Goal: Register for event/course

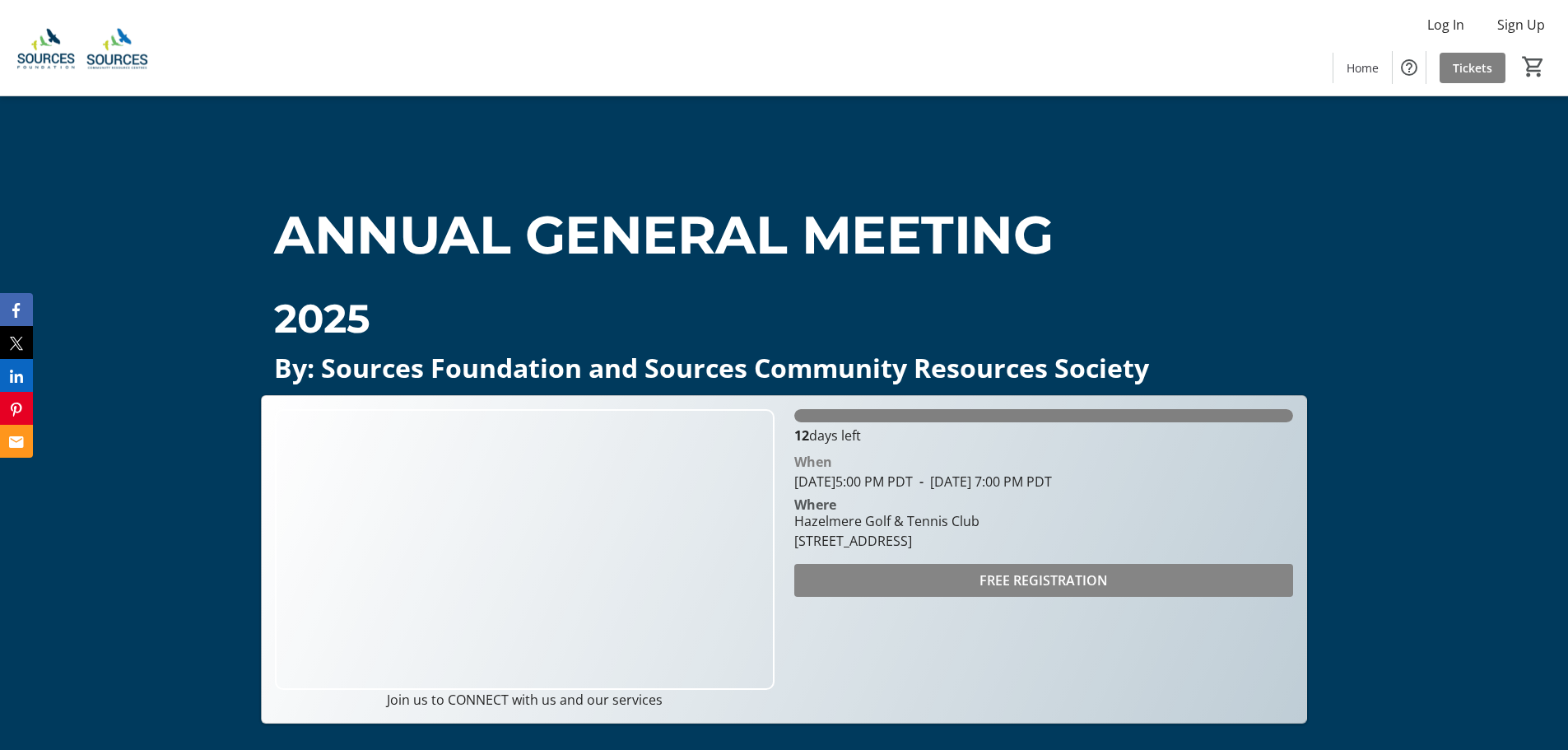
click at [929, 580] on span at bounding box center [1044, 581] width 499 height 40
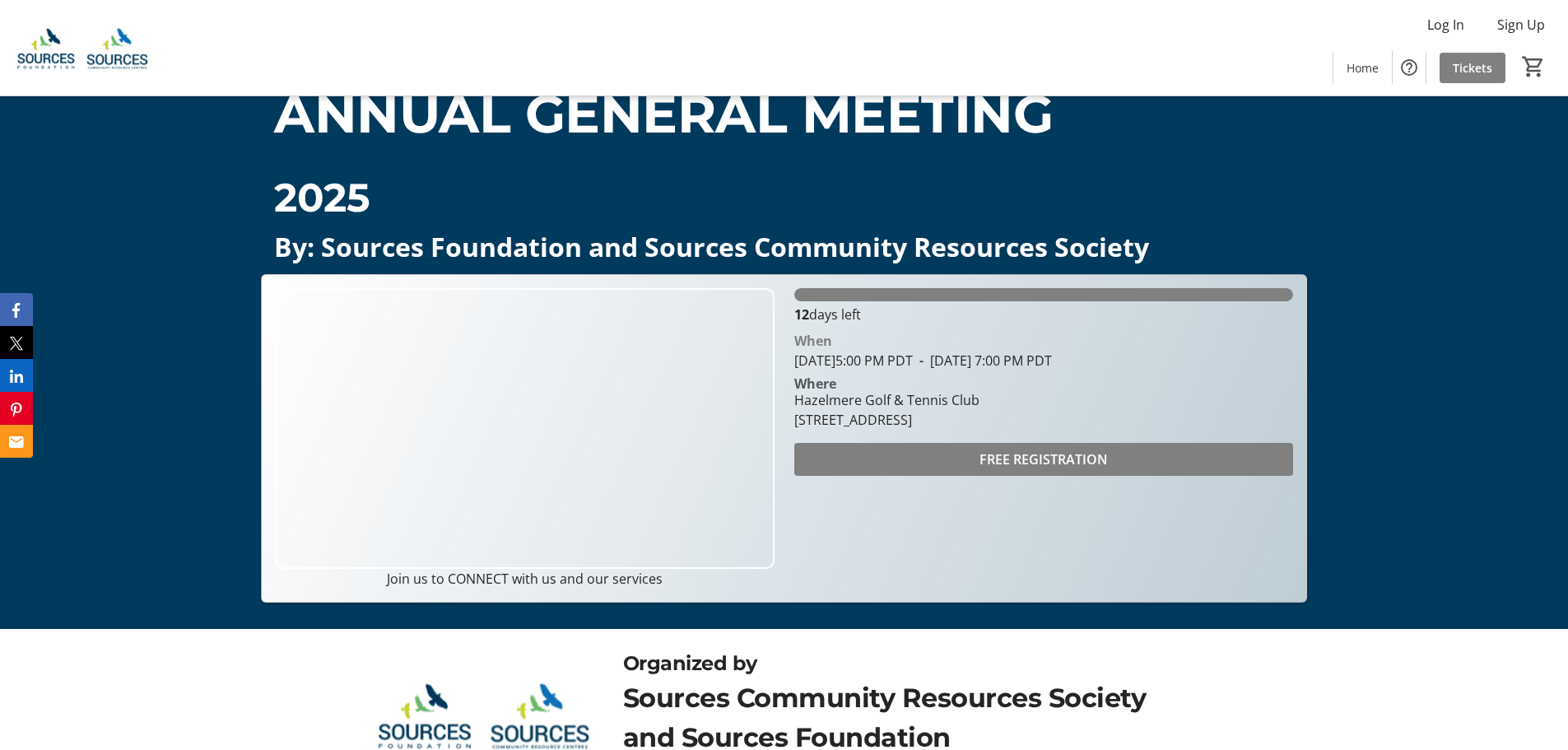
scroll to position [222, 0]
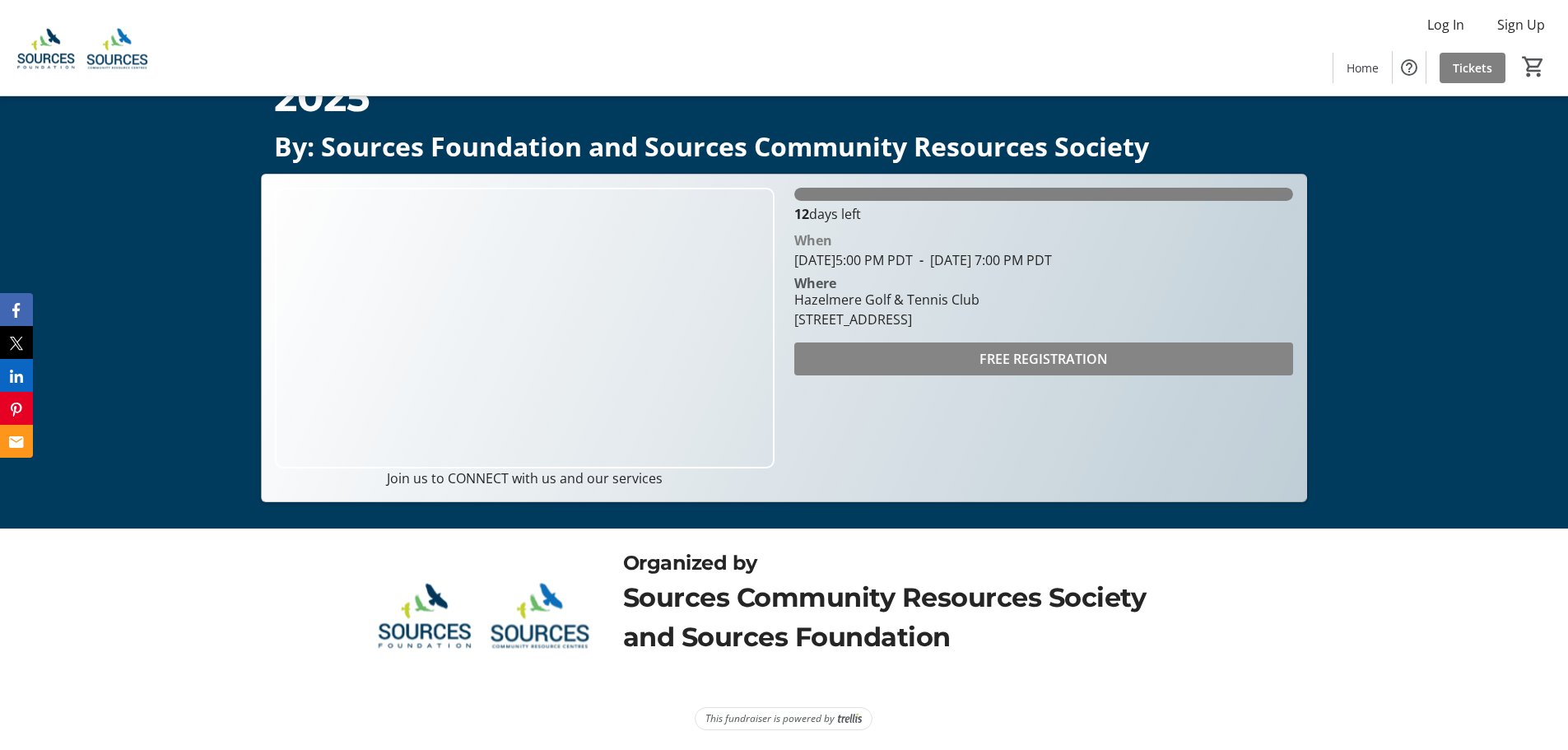
click at [1003, 348] on span at bounding box center [1044, 359] width 499 height 40
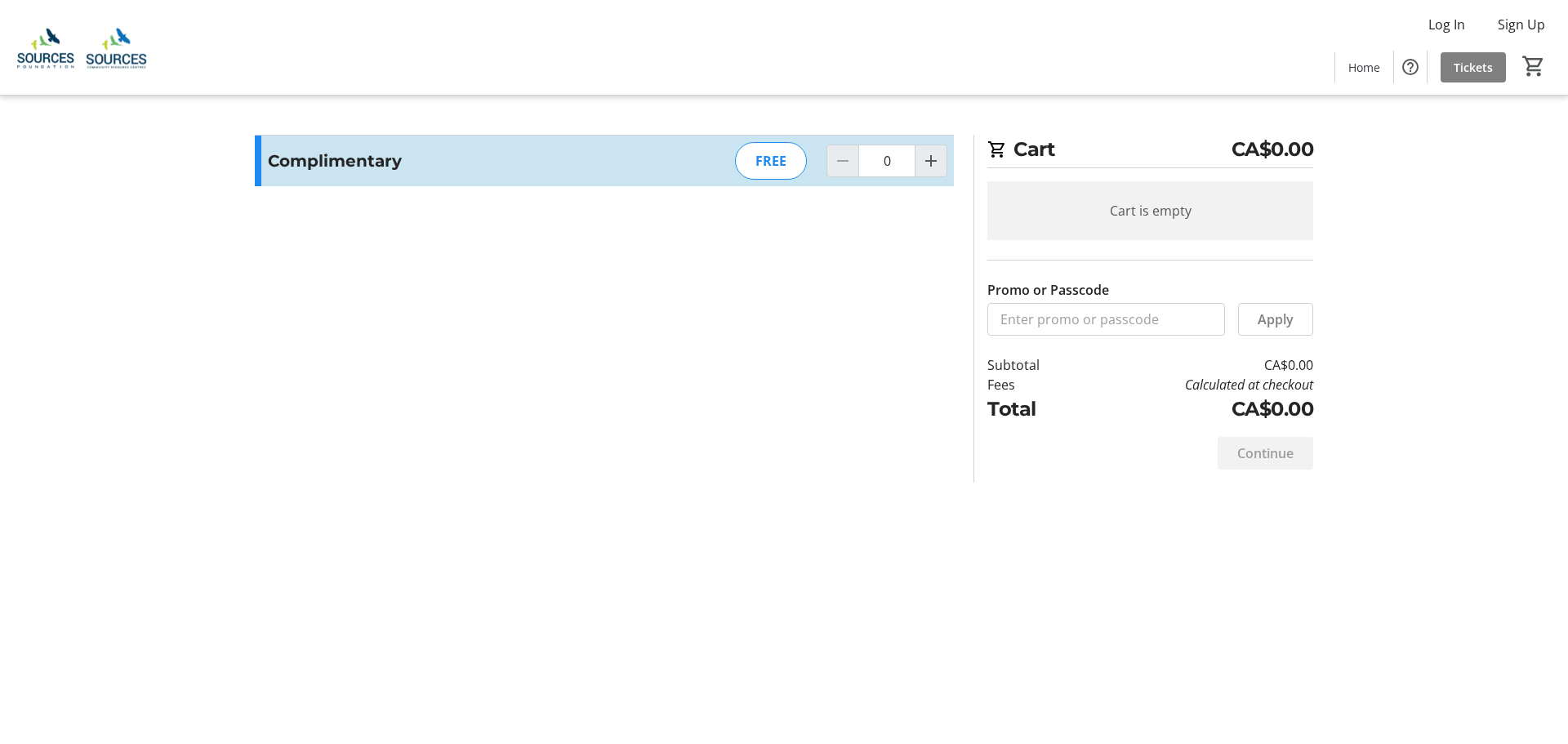
click at [764, 153] on div "FREE" at bounding box center [771, 161] width 72 height 38
click at [1249, 449] on div "Continue" at bounding box center [1265, 454] width 95 height 33
click at [1128, 210] on div "Cart is empty" at bounding box center [1150, 210] width 325 height 58
click at [926, 159] on mat-icon "Increment by one" at bounding box center [931, 161] width 20 height 20
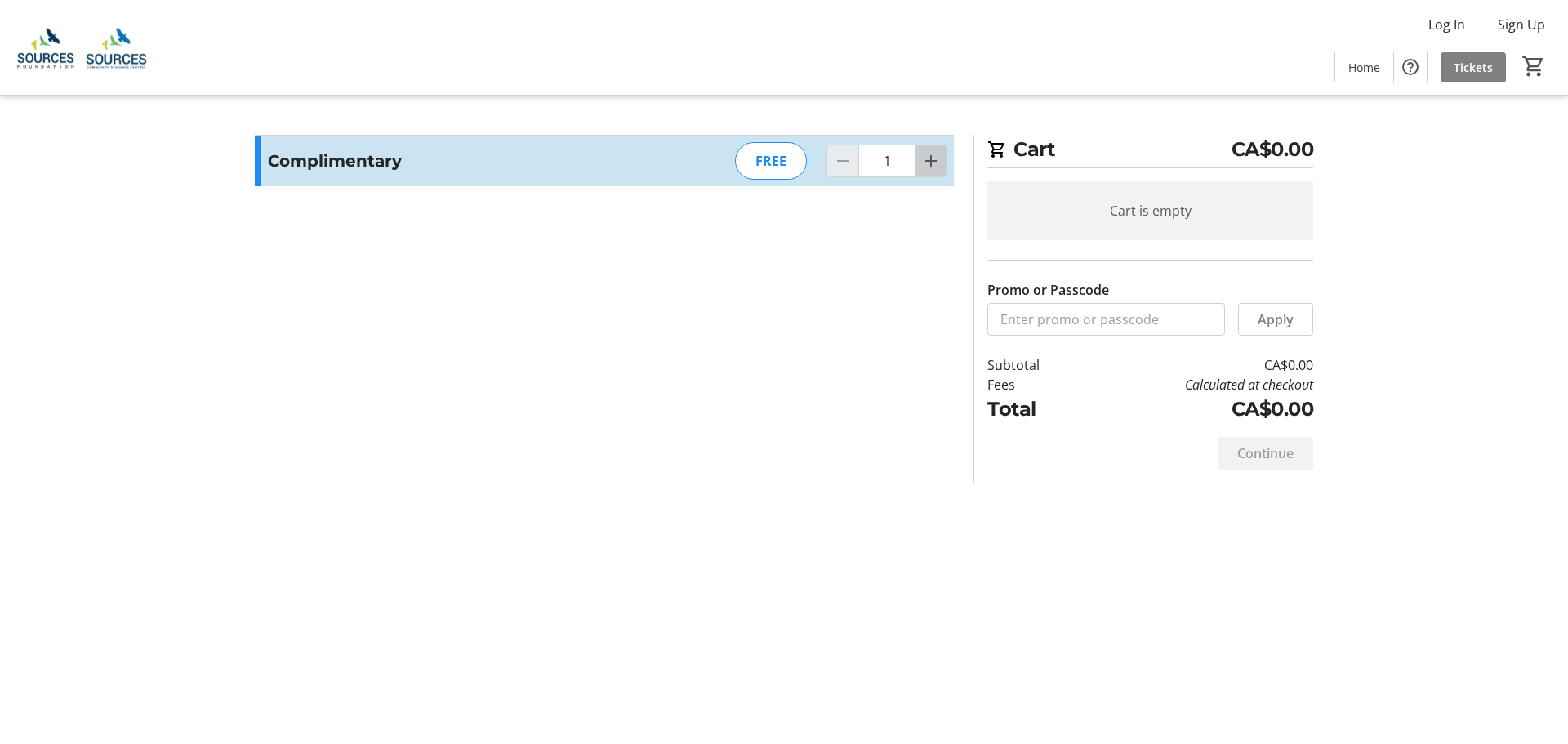
type input "2"
